Goal: Transaction & Acquisition: Book appointment/travel/reservation

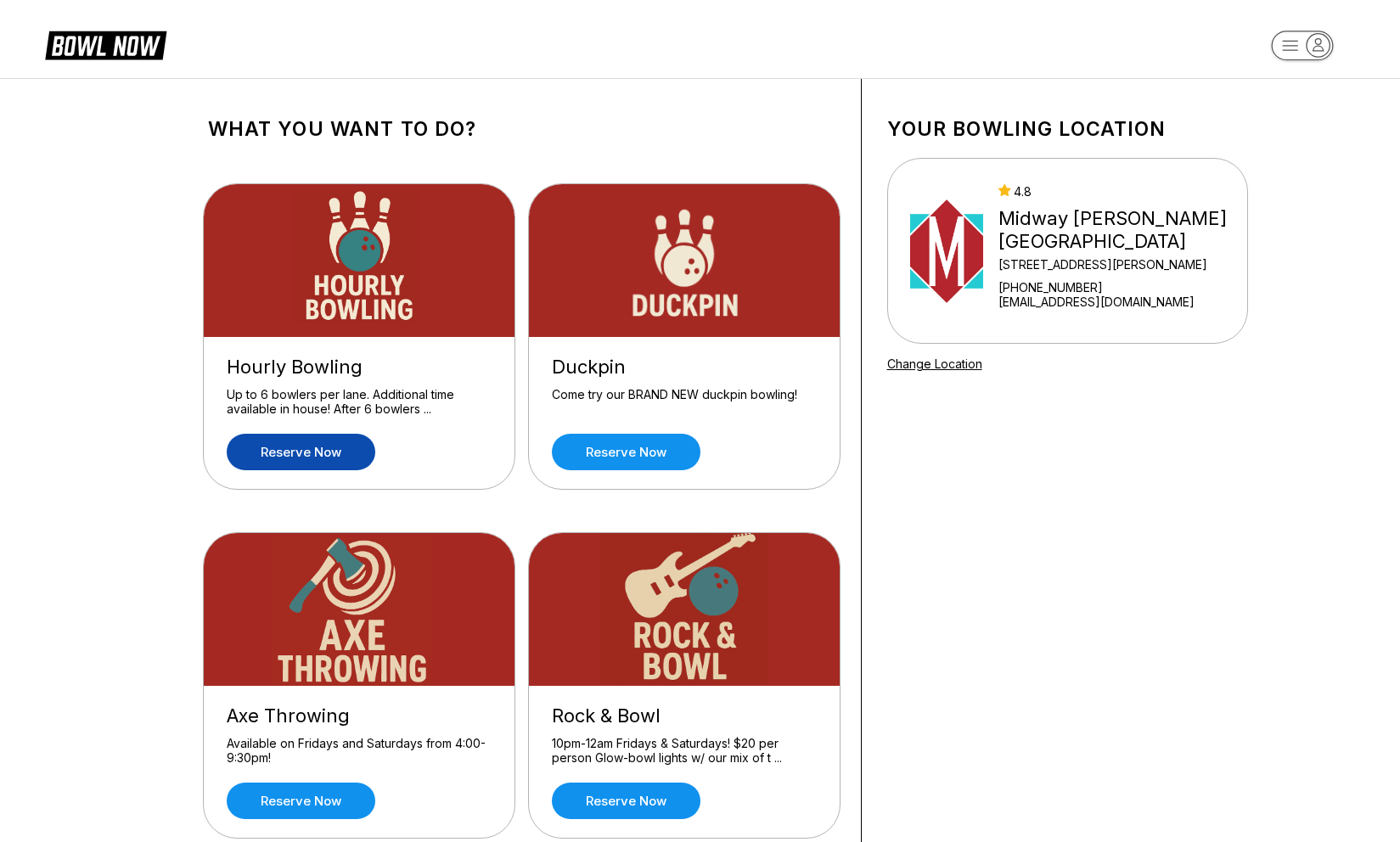
click at [328, 456] on link "Reserve now" at bounding box center [302, 452] width 149 height 37
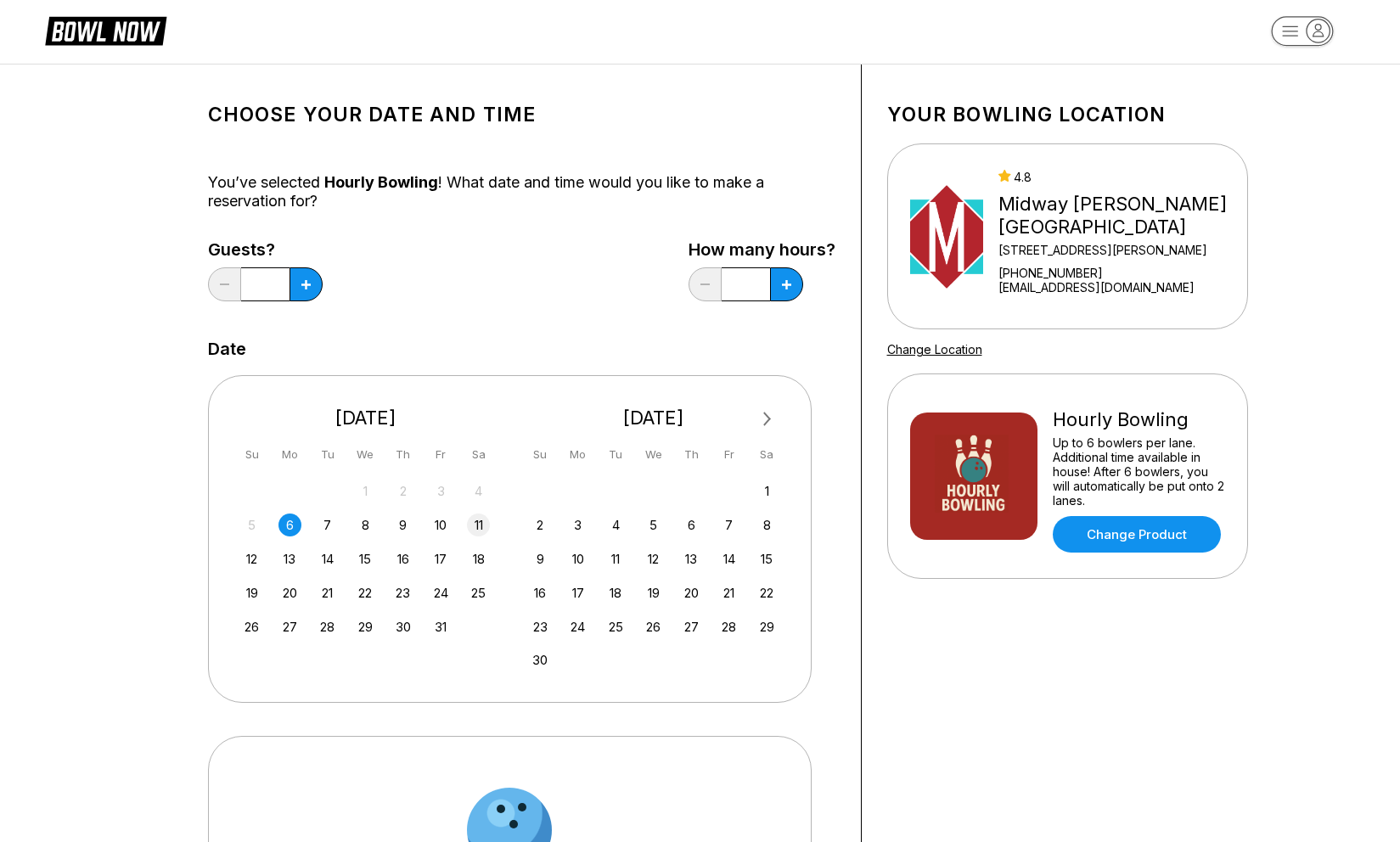
scroll to position [20, 0]
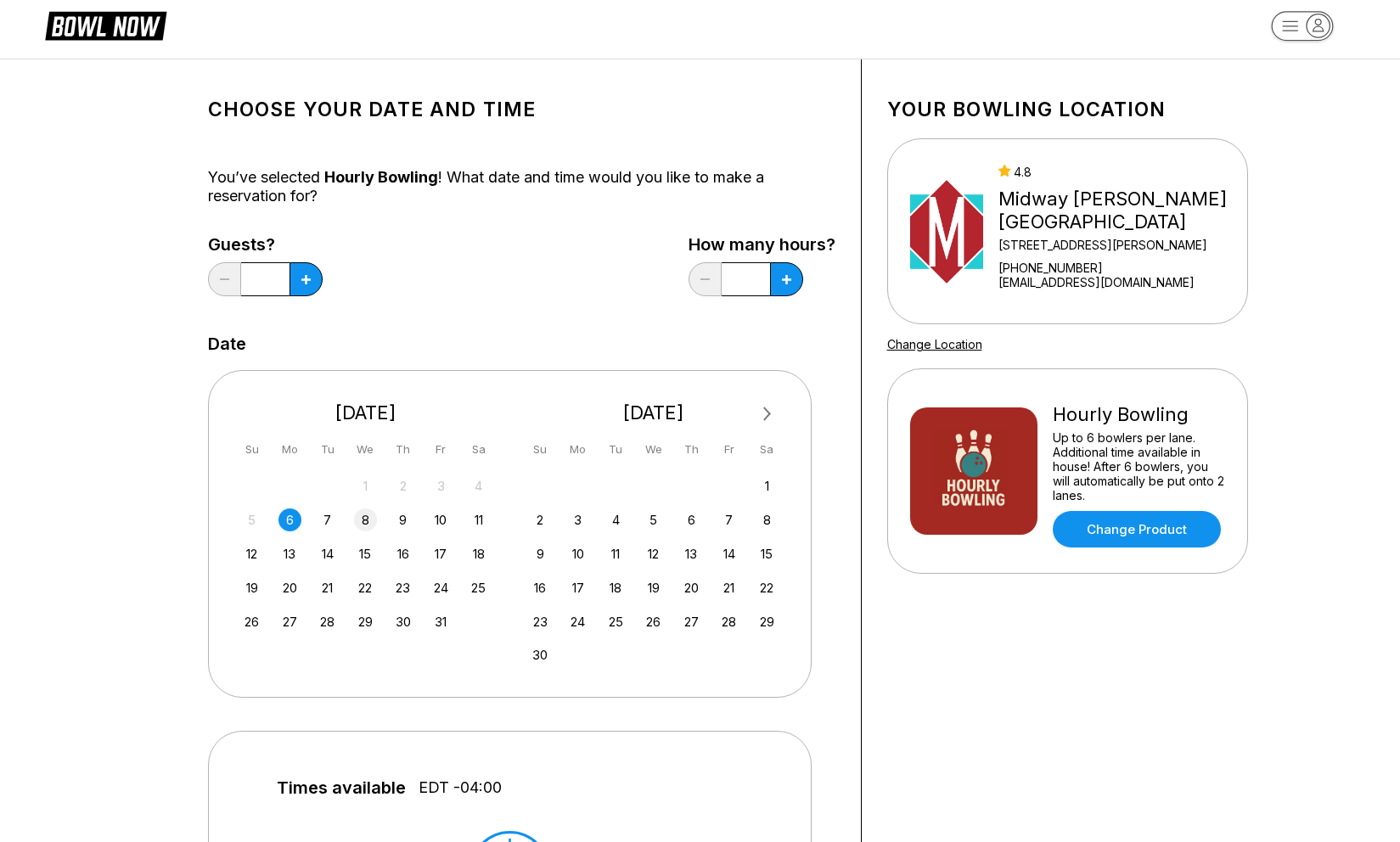
click at [361, 520] on div "8" at bounding box center [365, 521] width 23 height 23
click at [329, 520] on div "7" at bounding box center [328, 521] width 23 height 23
click at [309, 287] on button at bounding box center [306, 279] width 33 height 34
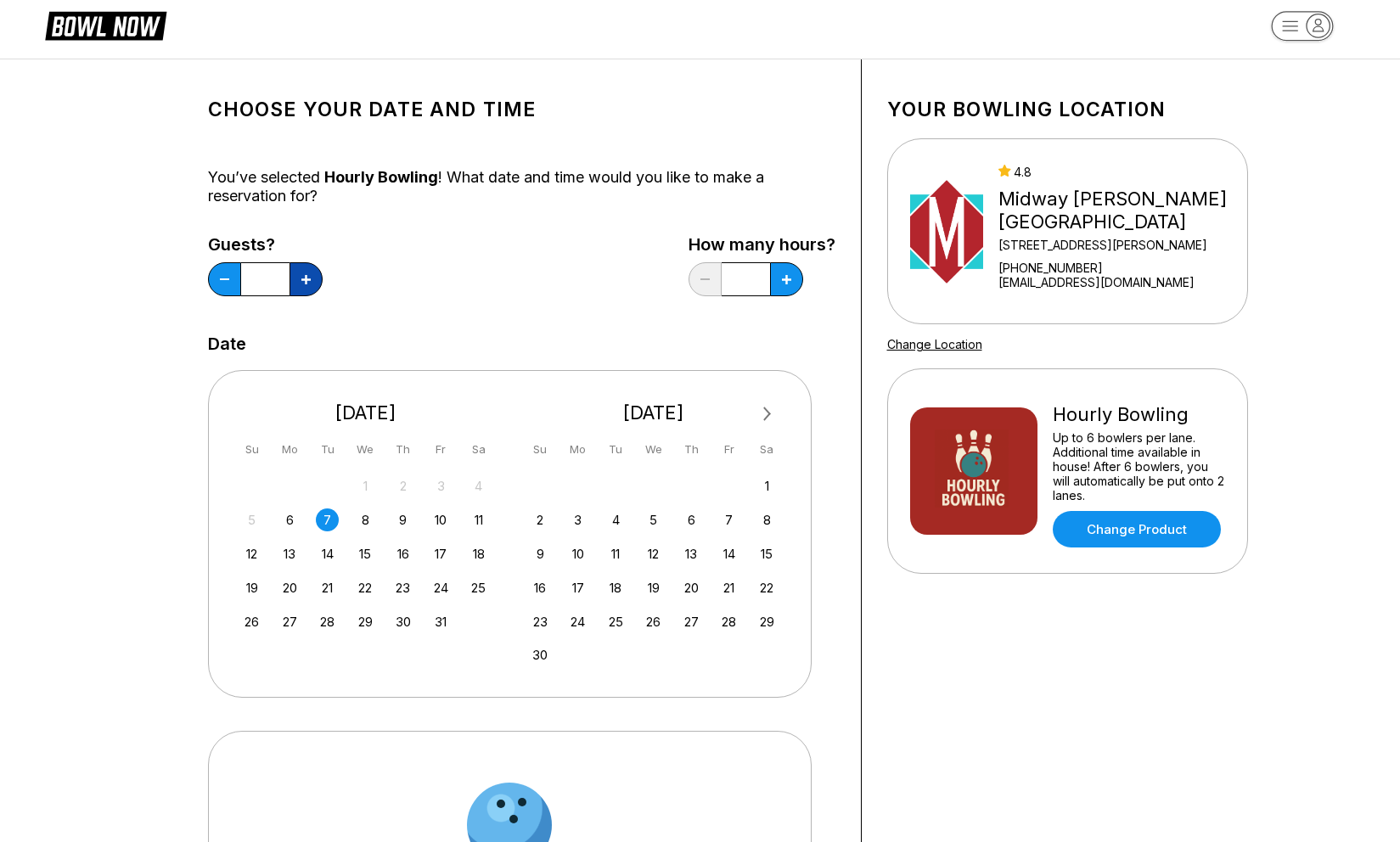
click at [309, 287] on button at bounding box center [306, 279] width 33 height 34
type input "*"
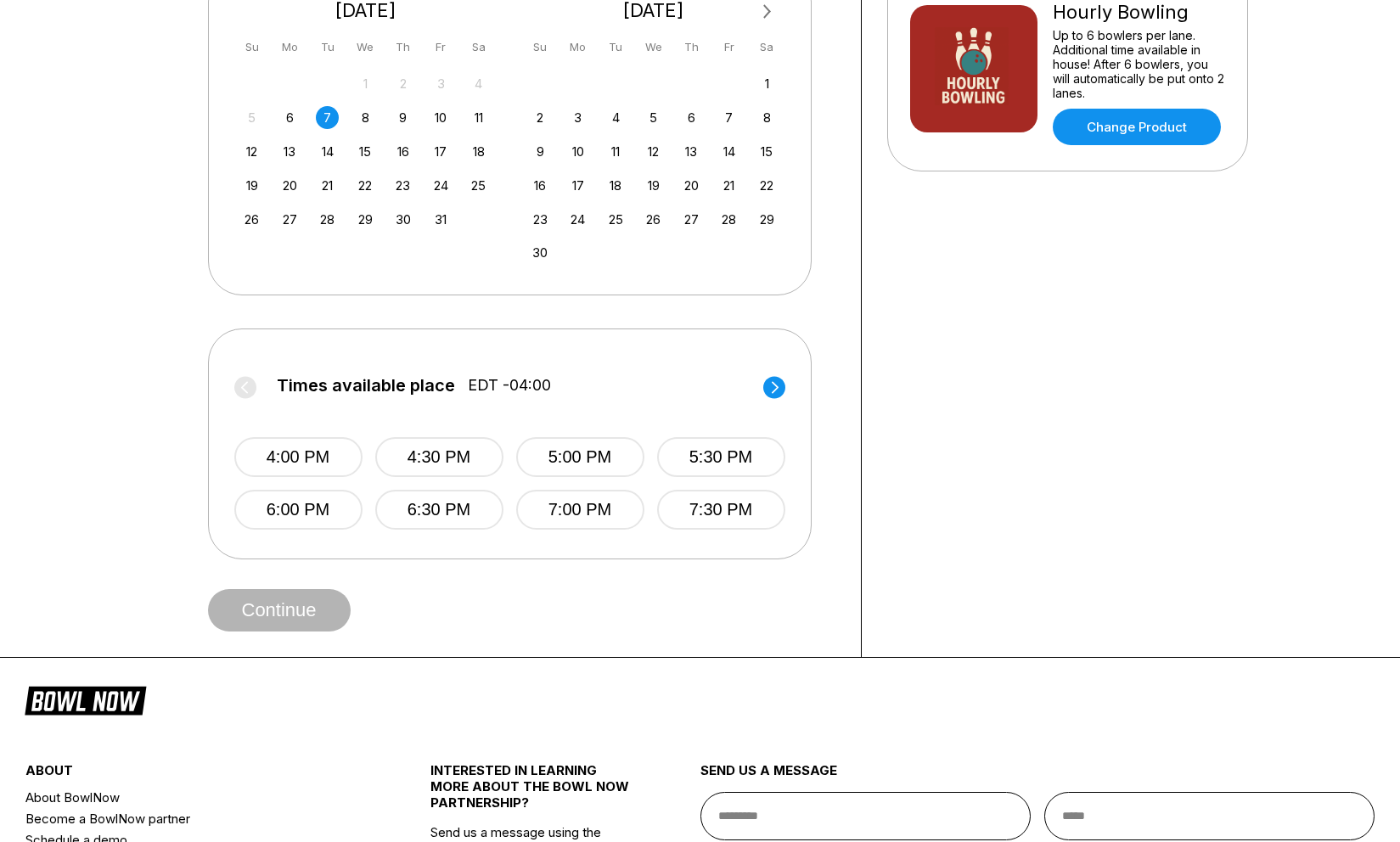
scroll to position [425, 0]
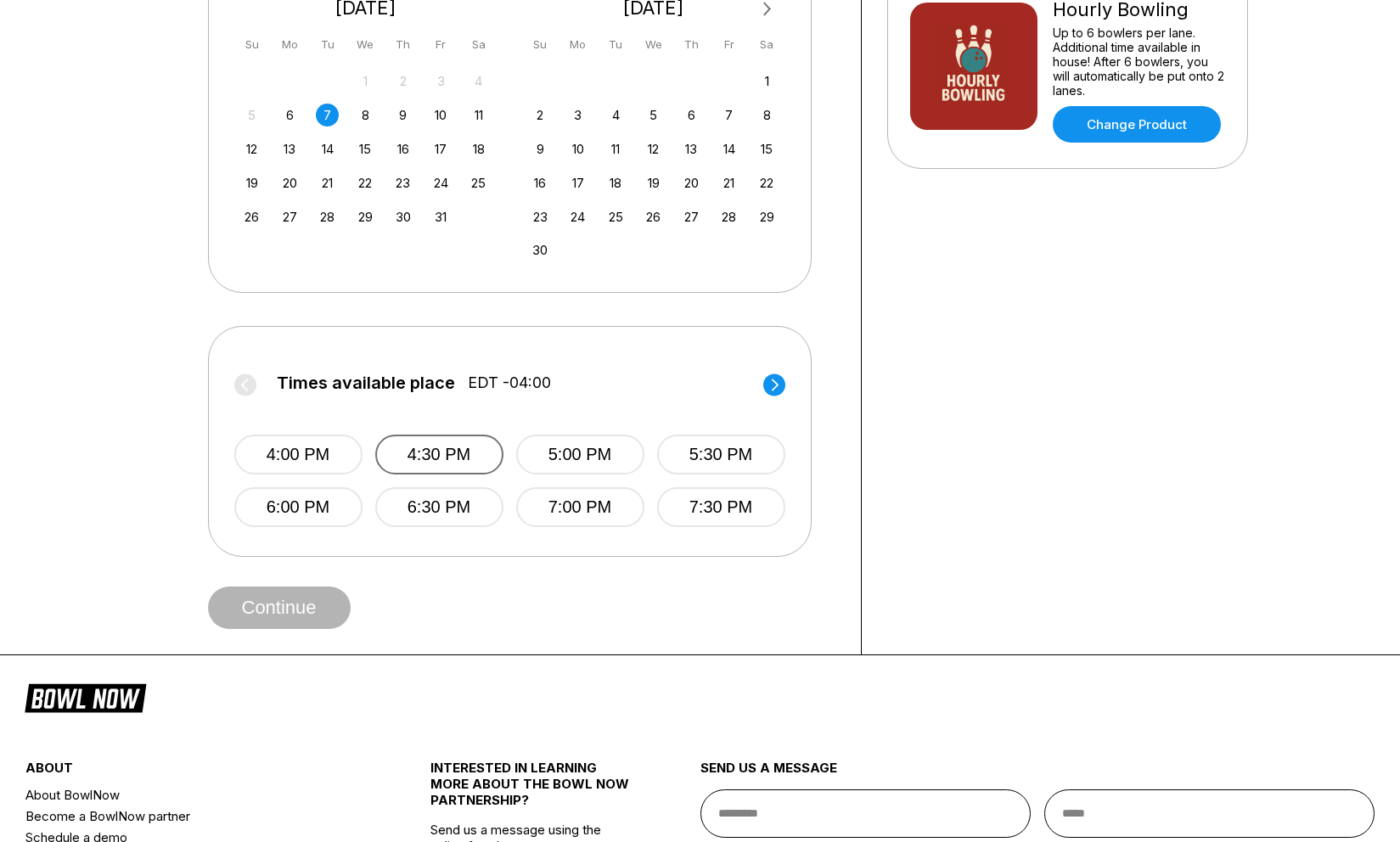
click at [417, 452] on button "4:30 PM" at bounding box center [439, 454] width 128 height 39
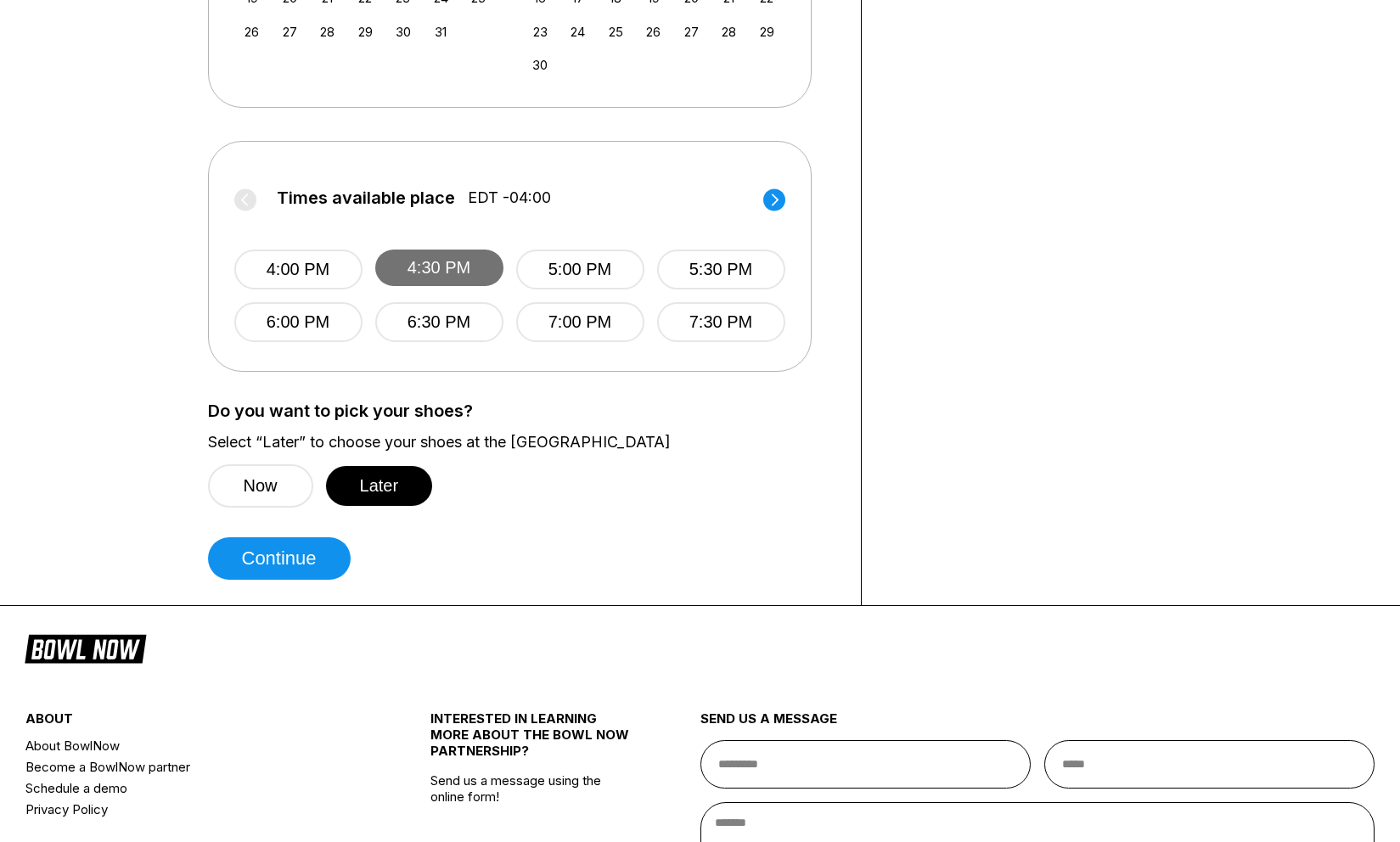
scroll to position [657, 0]
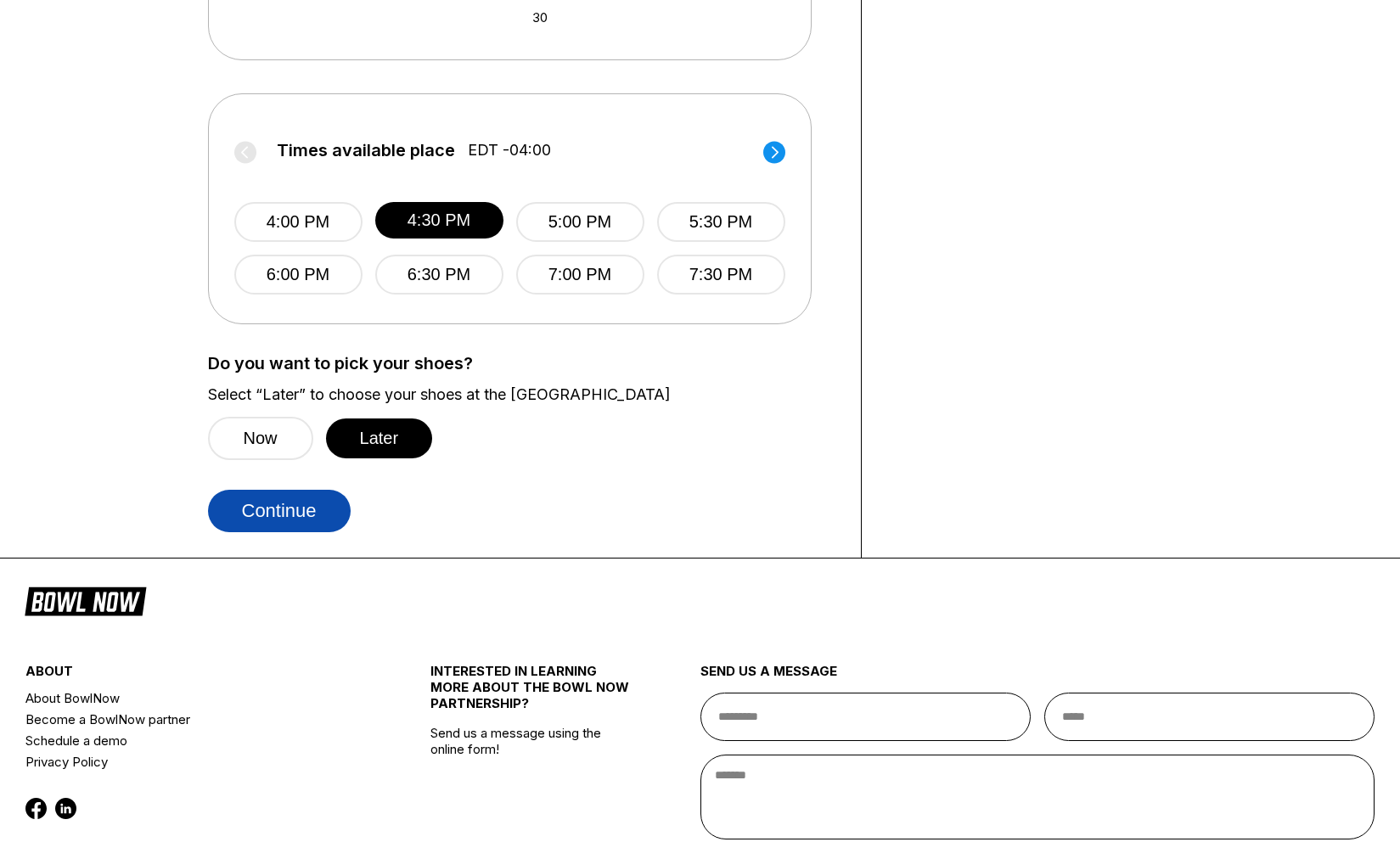
click at [319, 512] on button "Continue" at bounding box center [279, 511] width 143 height 42
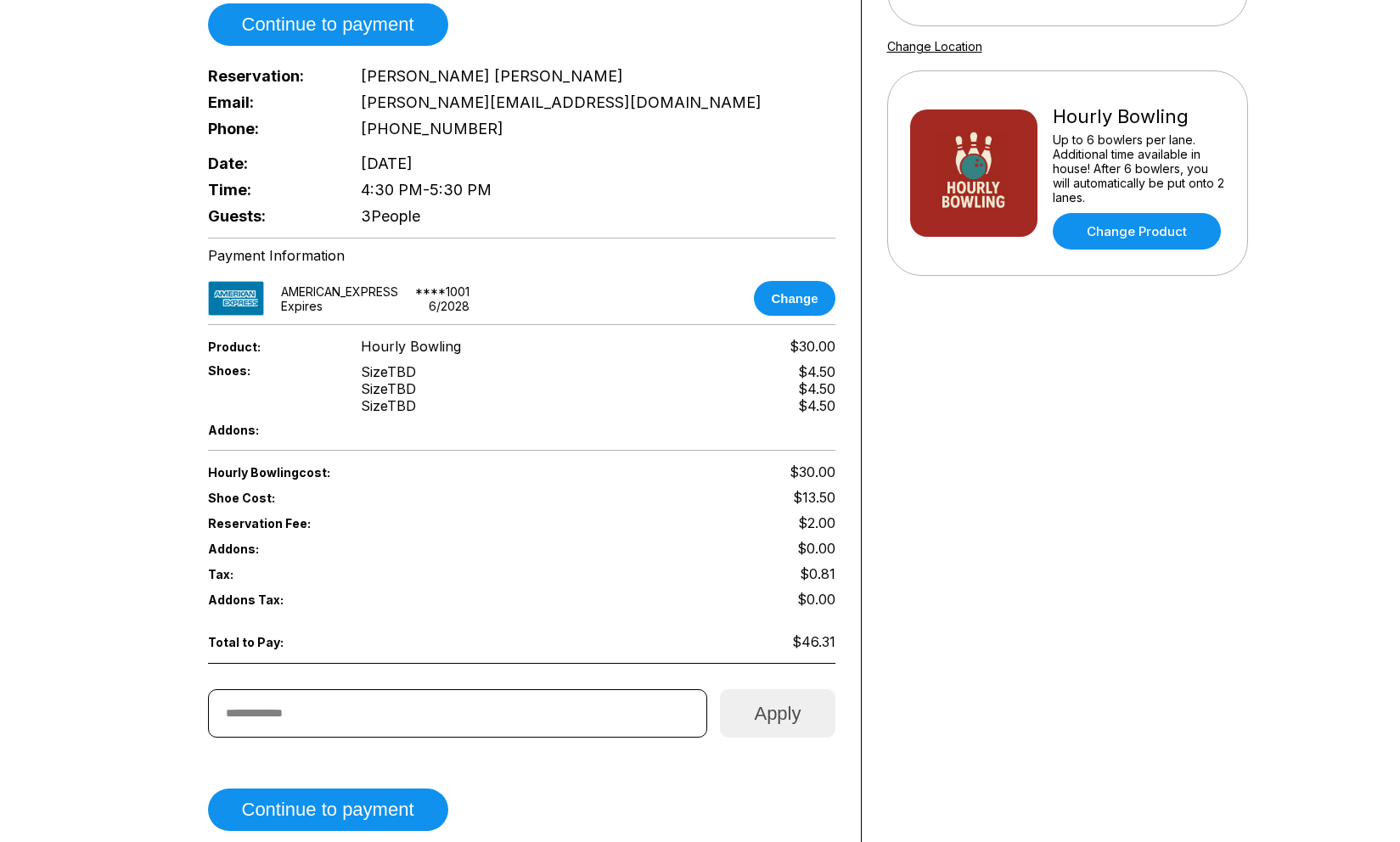
scroll to position [321, 0]
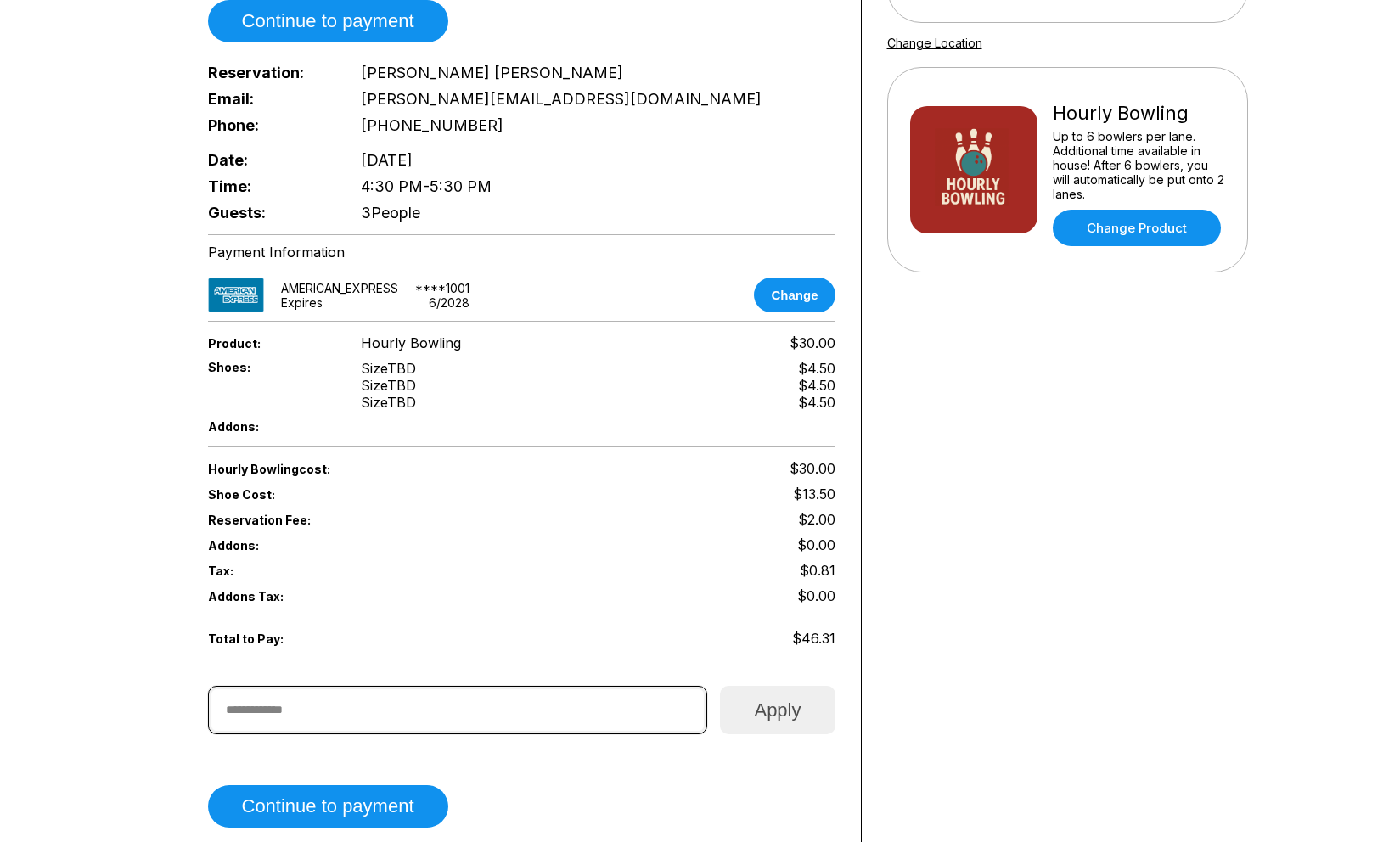
click at [333, 689] on input "text" at bounding box center [458, 710] width 500 height 48
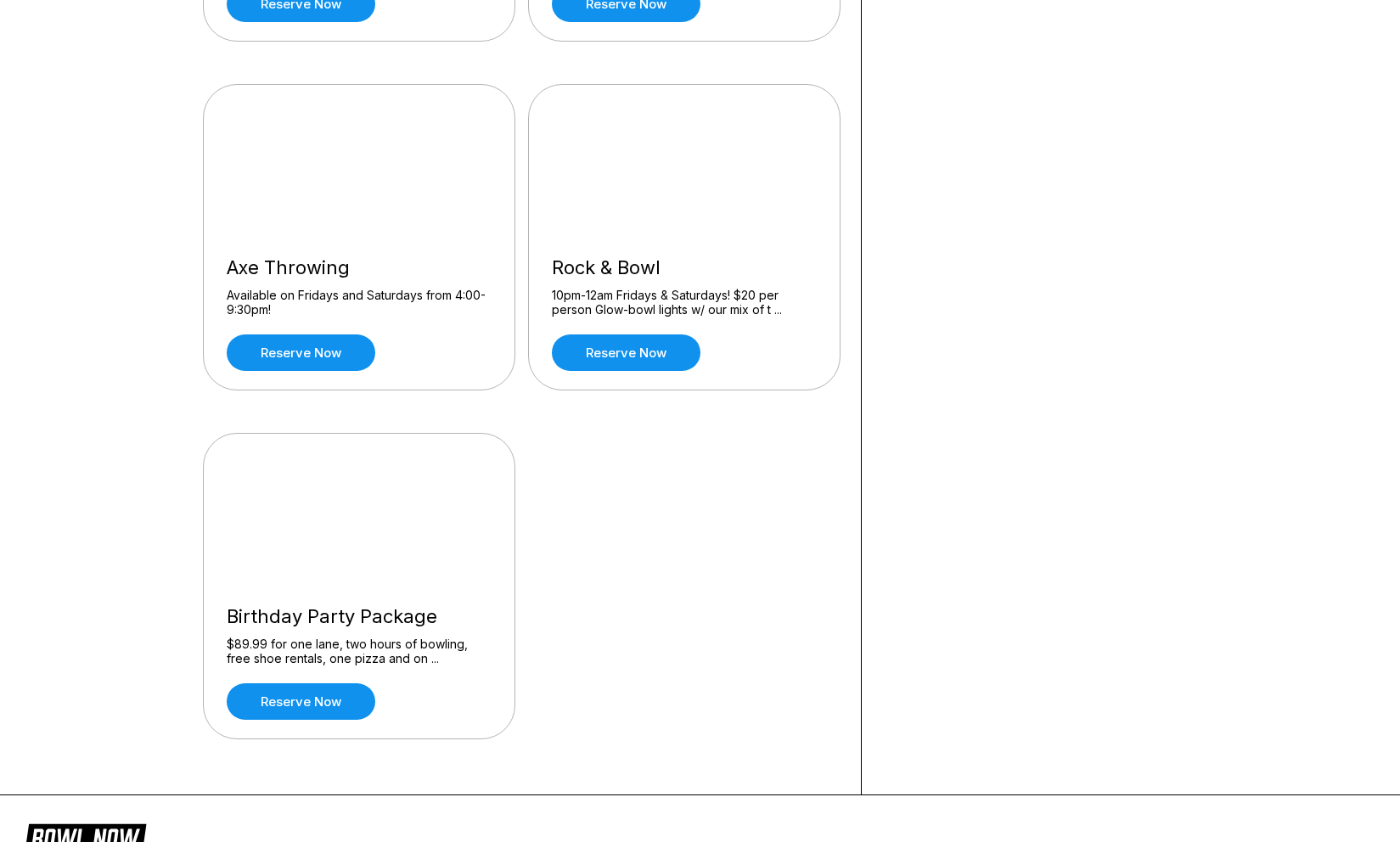
scroll to position [519, 0]
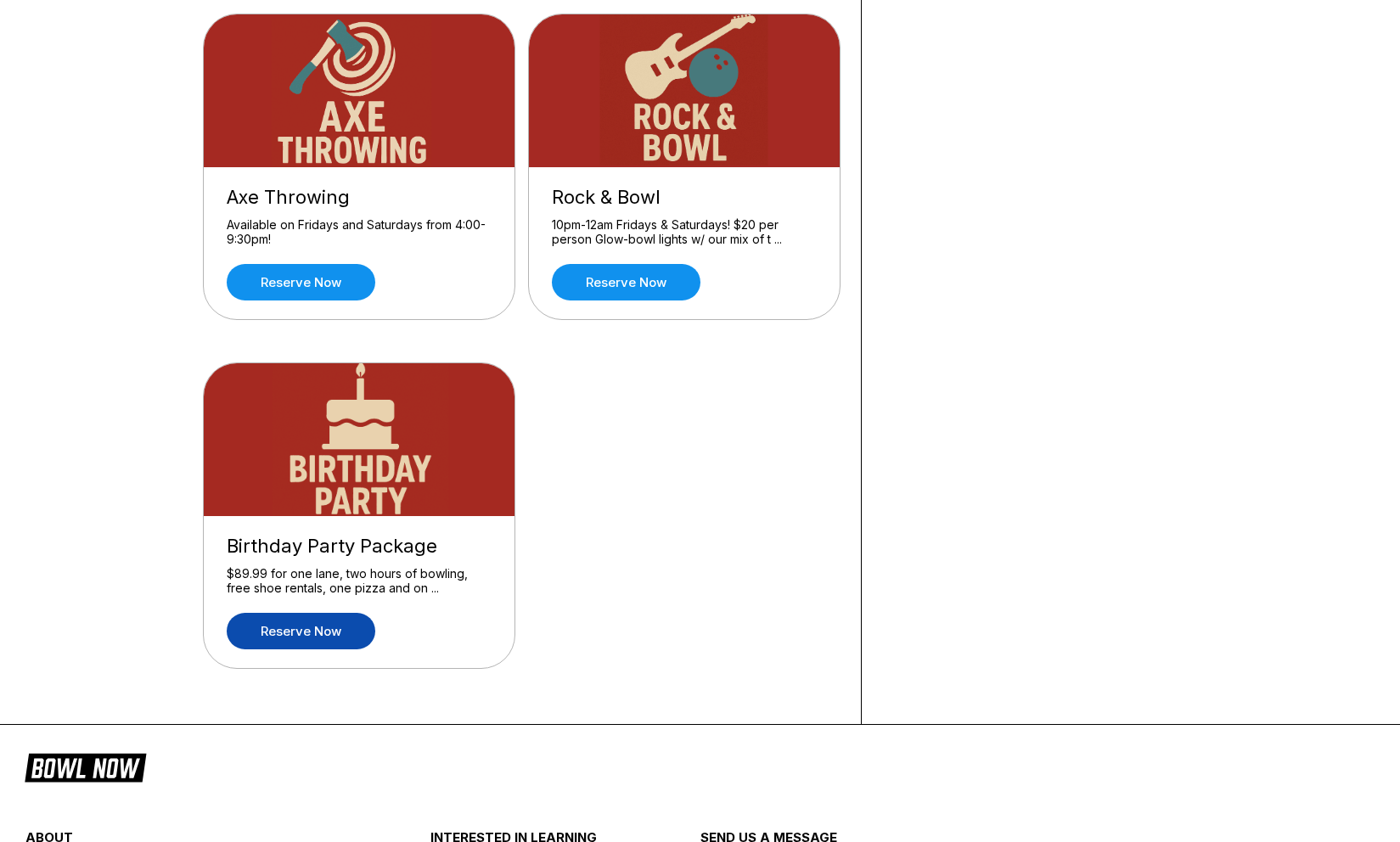
click at [354, 634] on link "Reserve now" at bounding box center [302, 631] width 149 height 37
